Goal: Transaction & Acquisition: Subscribe to service/newsletter

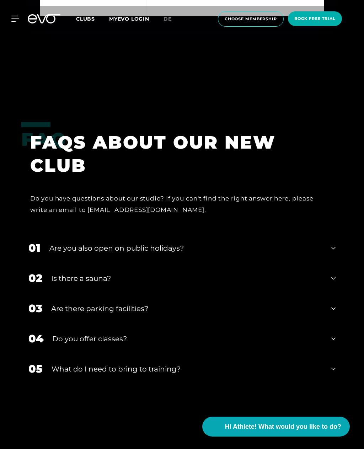
scroll to position [2342, 0]
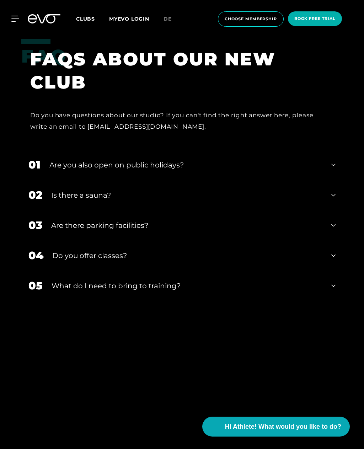
click at [331, 199] on icon at bounding box center [333, 195] width 4 height 9
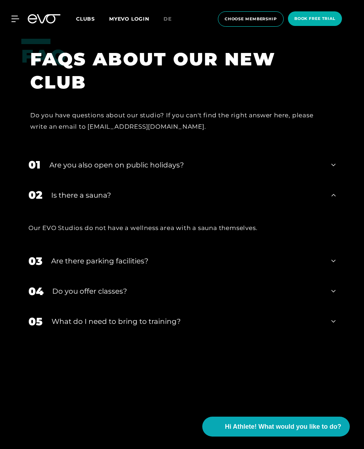
click at [328, 180] on div "01 Are you also open on public holidays?" at bounding box center [181, 165] width 321 height 30
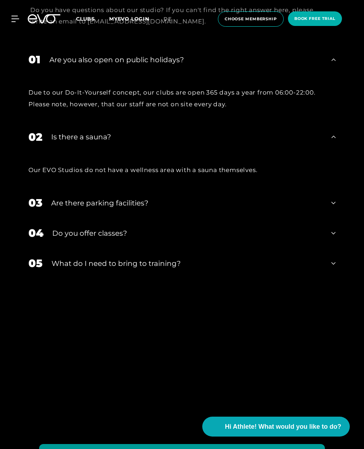
scroll to position [2449, 0]
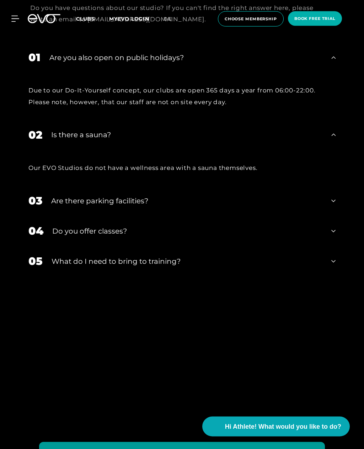
click at [333, 216] on div "03 Are there parking facilities?" at bounding box center [181, 201] width 321 height 30
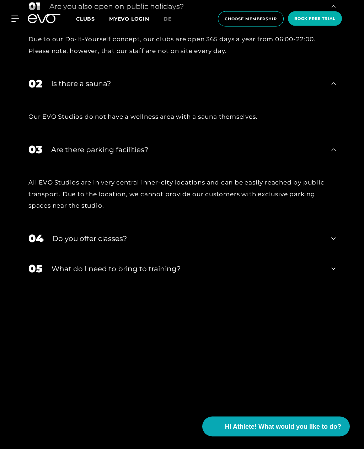
scroll to position [2501, 0]
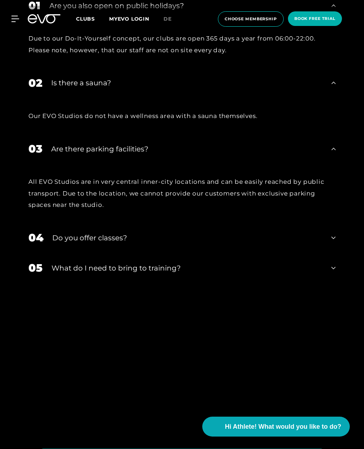
click at [332, 242] on icon at bounding box center [333, 237] width 4 height 9
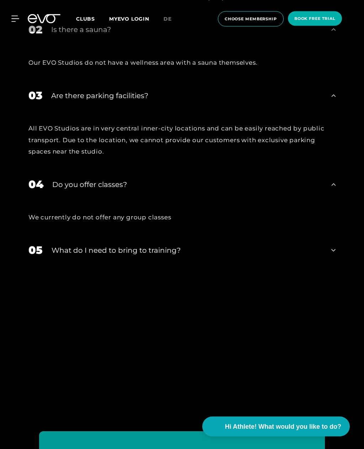
scroll to position [2555, 0]
click at [330, 265] on div "05 What do I need to bring to training?" at bounding box center [181, 250] width 321 height 30
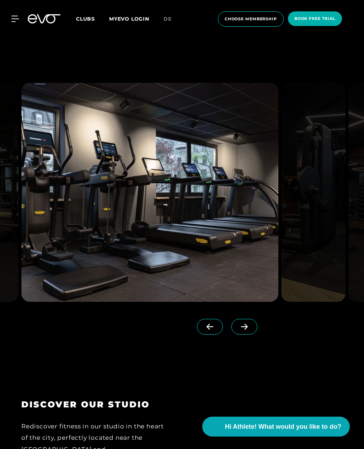
scroll to position [832, 0]
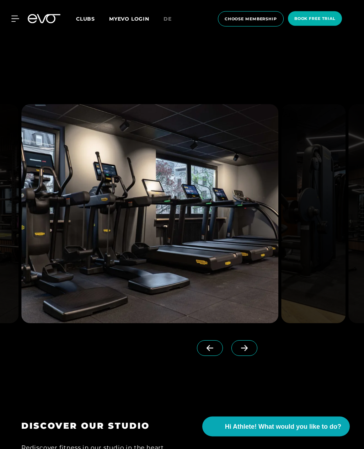
click at [250, 15] on span "choose membership" at bounding box center [251, 18] width 66 height 15
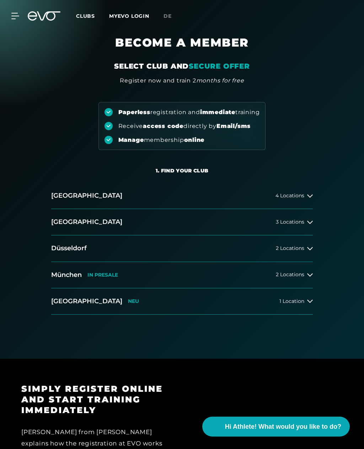
click at [304, 196] on div "4 Locations" at bounding box center [293, 196] width 37 height 6
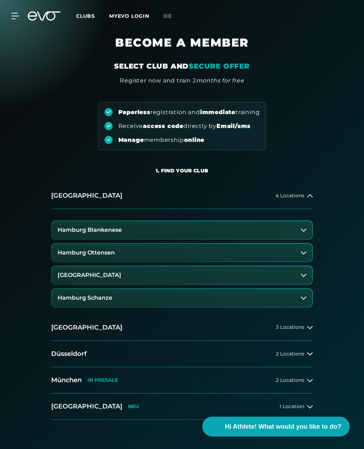
click at [233, 291] on button "Hamburg Schanze" at bounding box center [182, 298] width 260 height 18
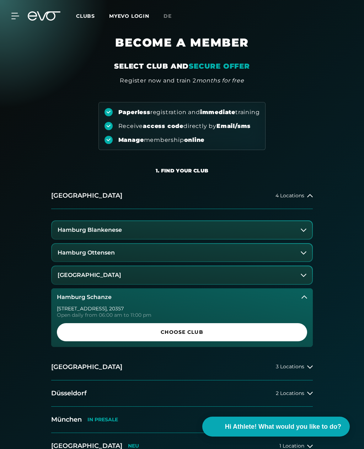
click at [187, 331] on span "Choose Club" at bounding box center [181, 331] width 233 height 7
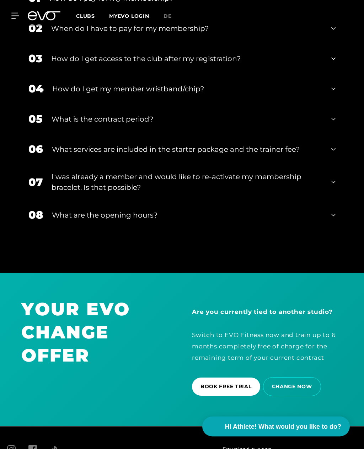
scroll to position [1669, 0]
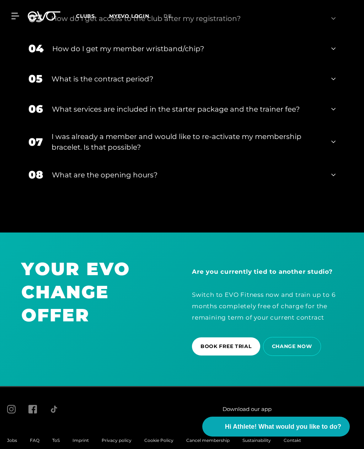
click at [11, 413] on icon at bounding box center [11, 408] width 9 height 9
